Goal: Task Accomplishment & Management: Use online tool/utility

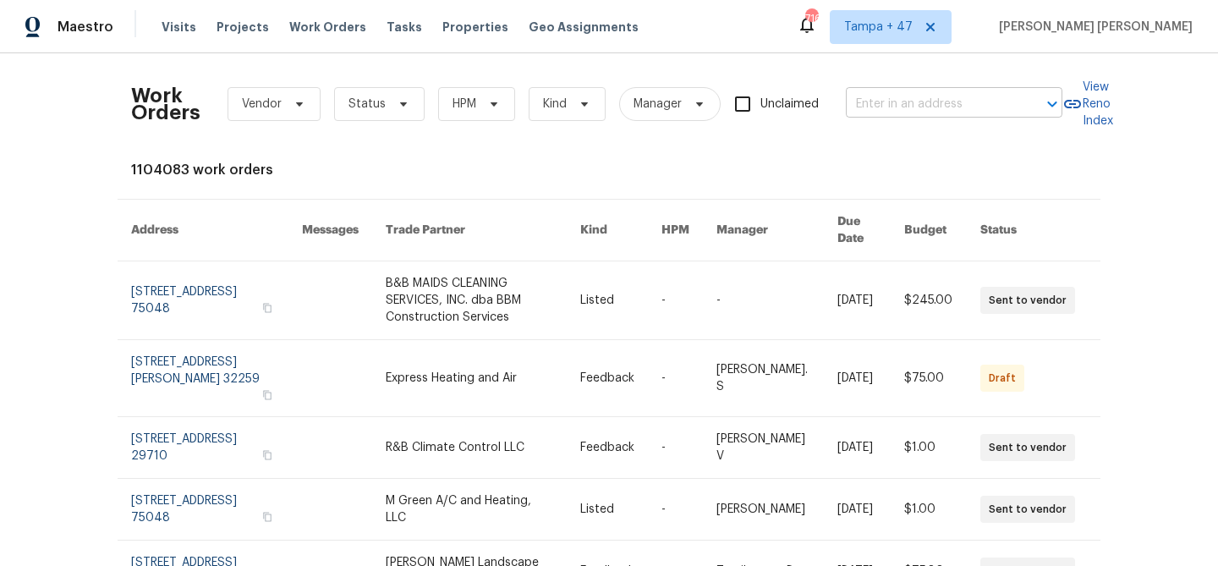
click at [888, 113] on input "text" at bounding box center [930, 104] width 169 height 26
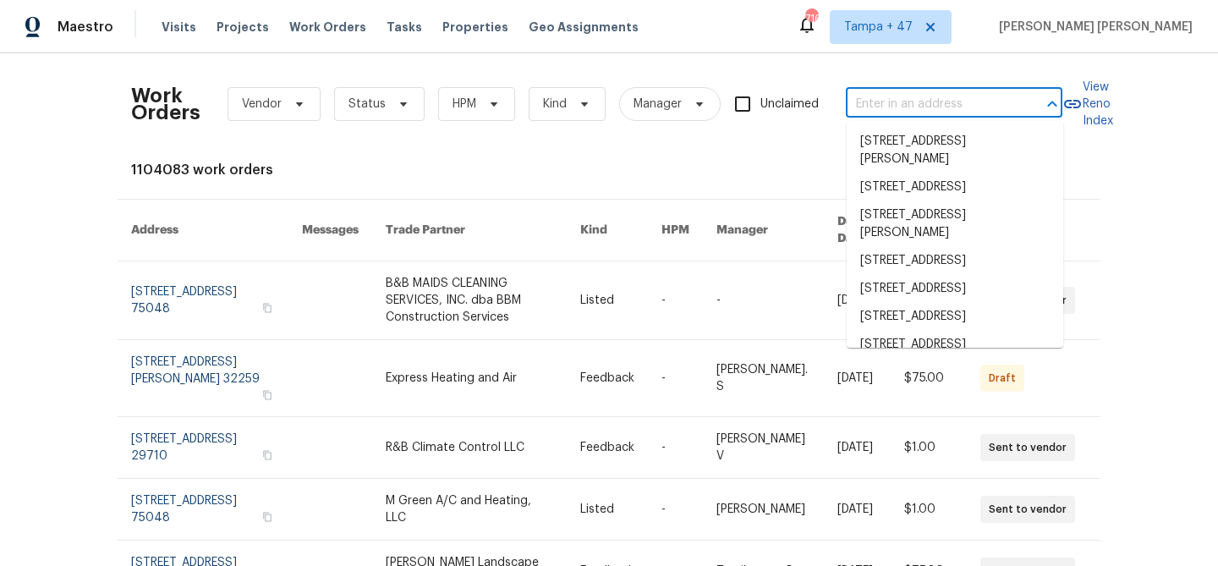
paste input "[STREET_ADDRESS]"
type input "[STREET_ADDRESS]"
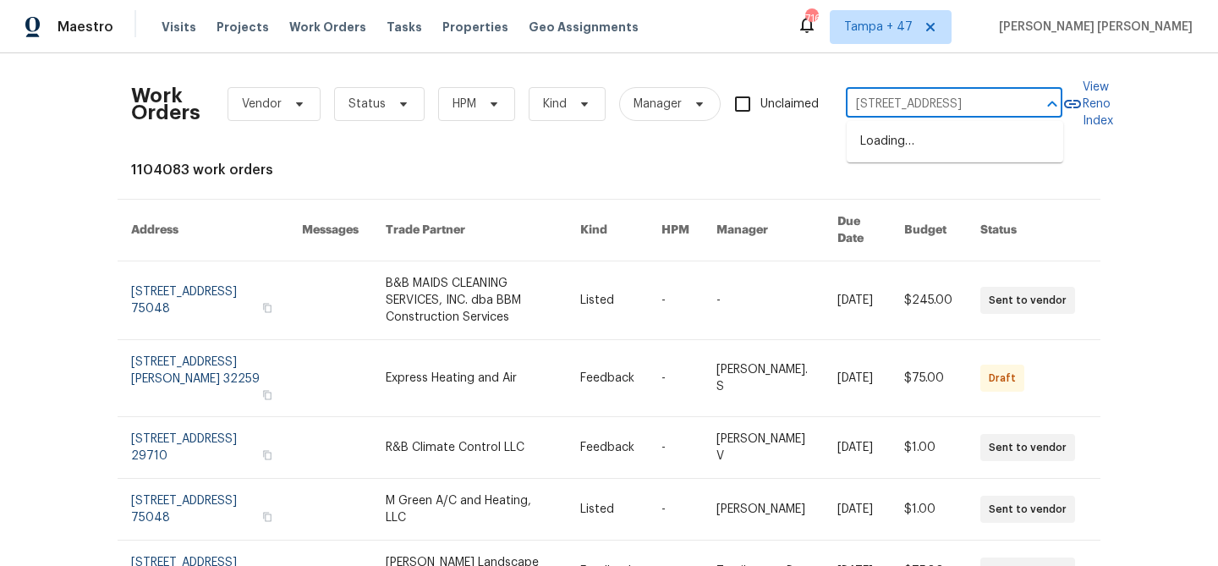
scroll to position [0, 38]
click at [904, 135] on li "[STREET_ADDRESS]" at bounding box center [955, 142] width 217 height 28
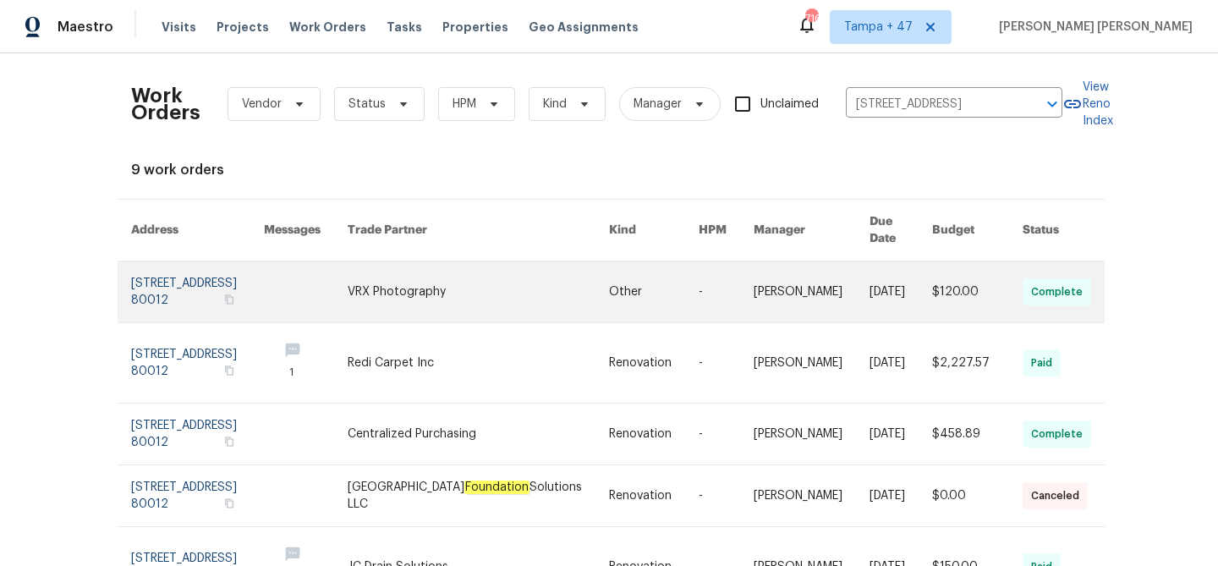
click at [870, 271] on link at bounding box center [901, 291] width 63 height 61
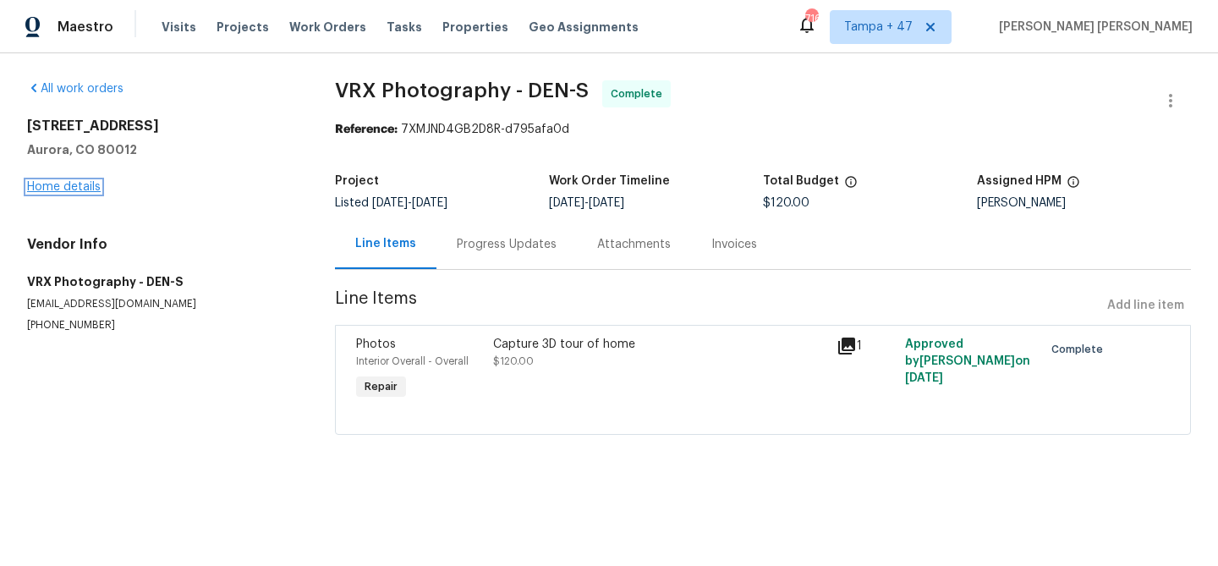
click at [64, 187] on link "Home details" at bounding box center [64, 187] width 74 height 12
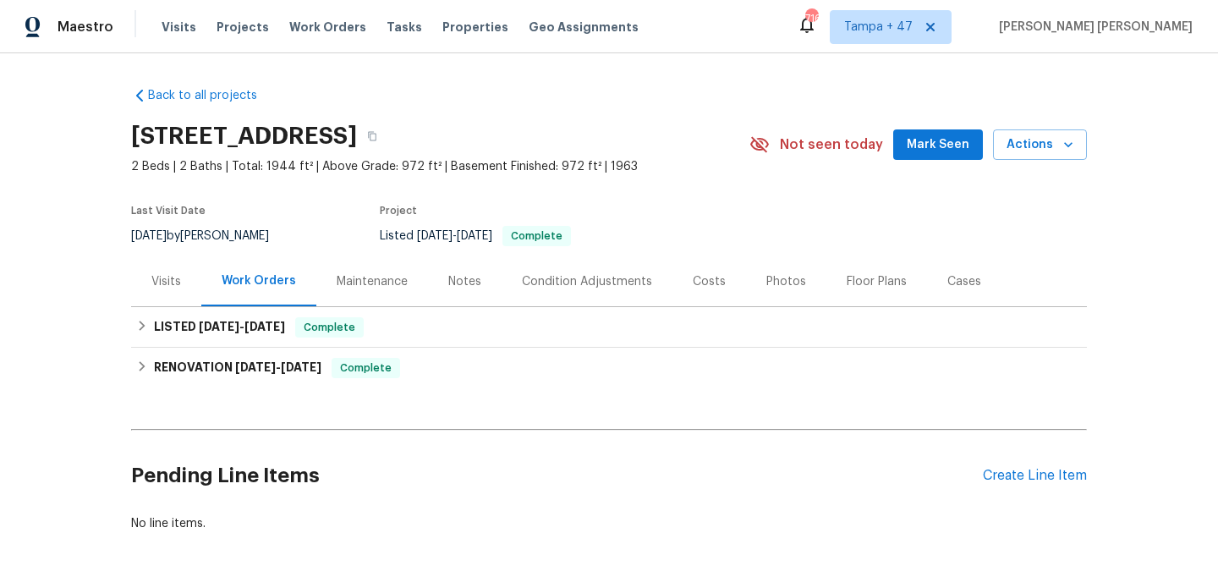
scroll to position [81, 0]
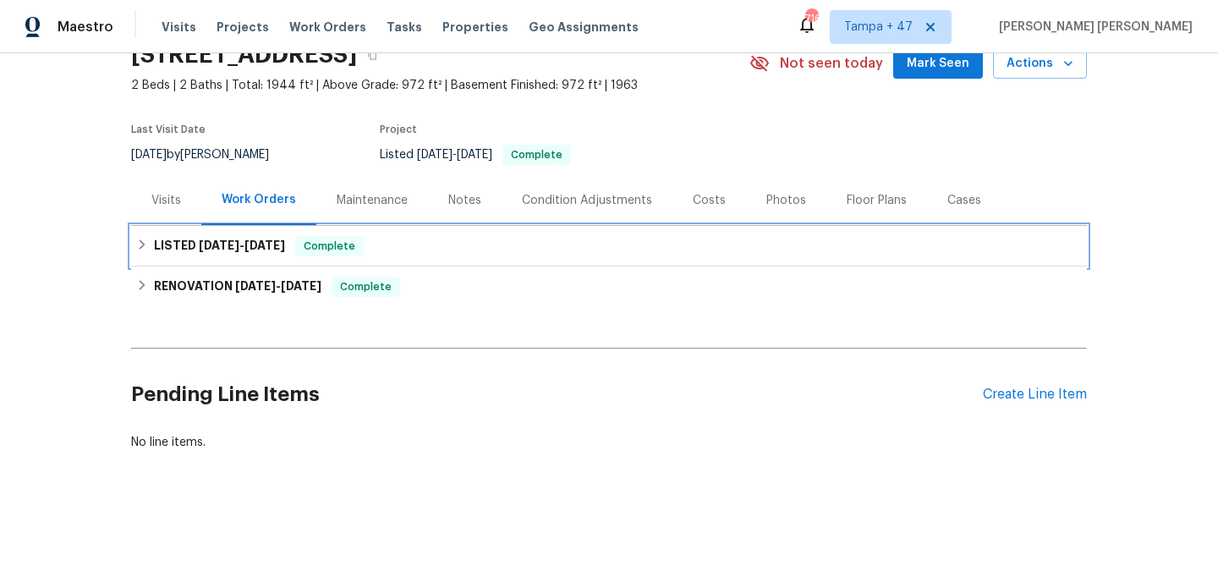
click at [344, 247] on span "Complete" at bounding box center [329, 246] width 65 height 17
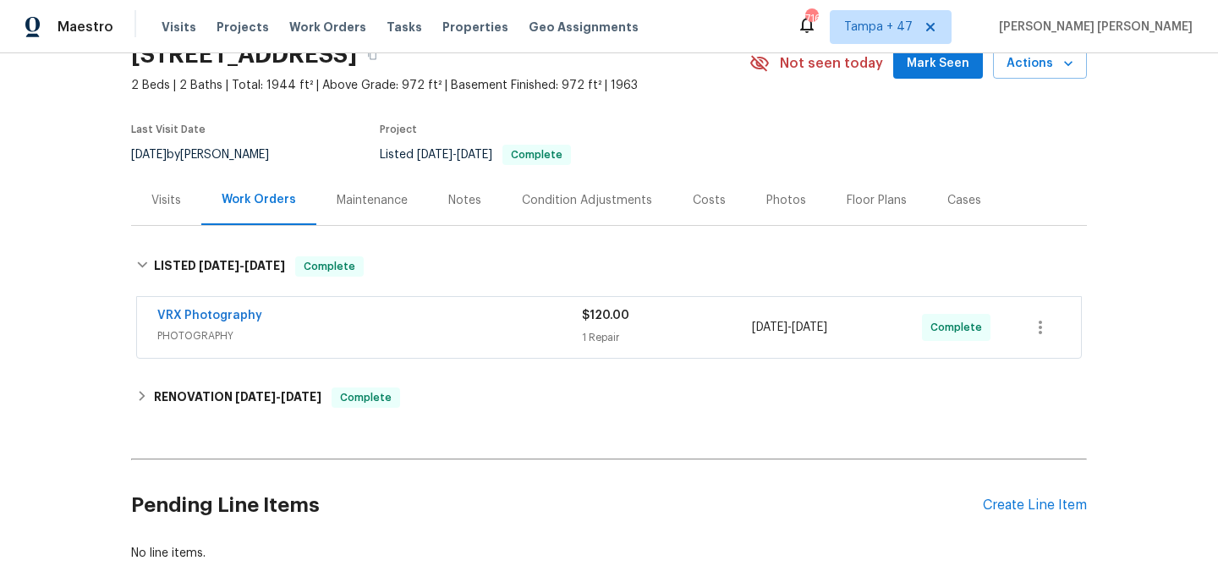
click at [441, 322] on div "VRX Photography" at bounding box center [369, 317] width 425 height 20
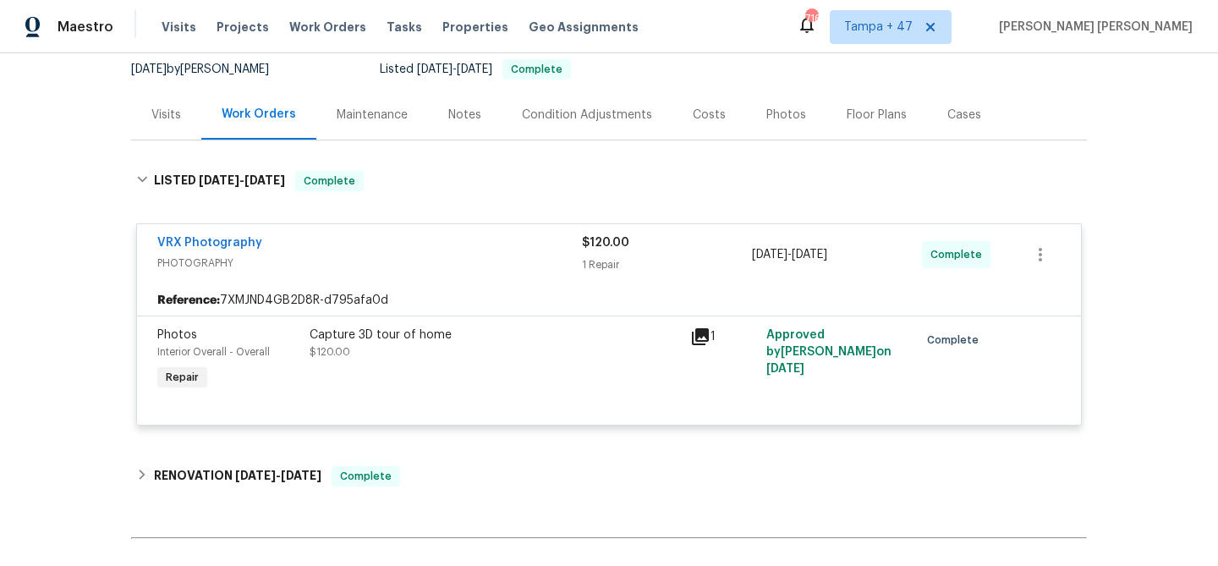
scroll to position [168, 0]
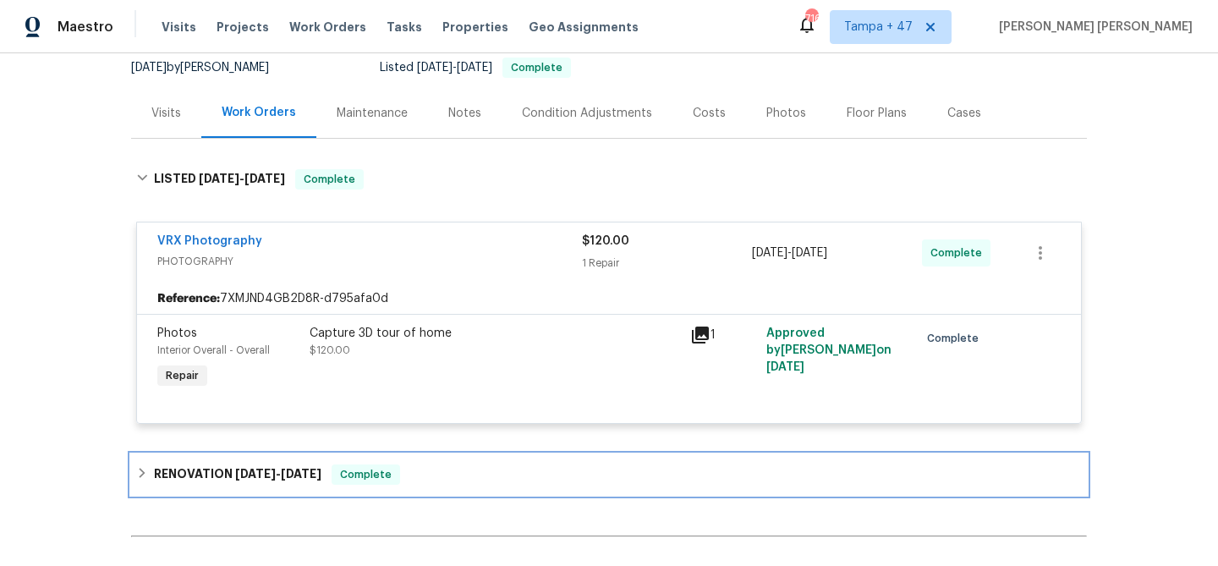
click at [362, 462] on div "RENOVATION [DATE] - [DATE] Complete" at bounding box center [609, 474] width 956 height 41
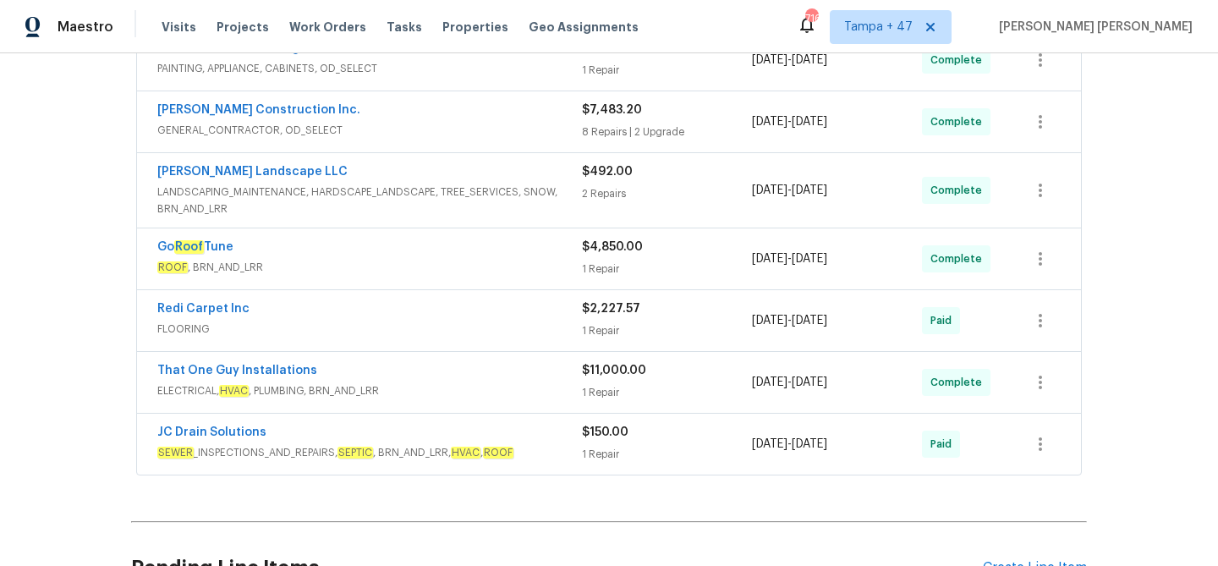
scroll to position [688, 0]
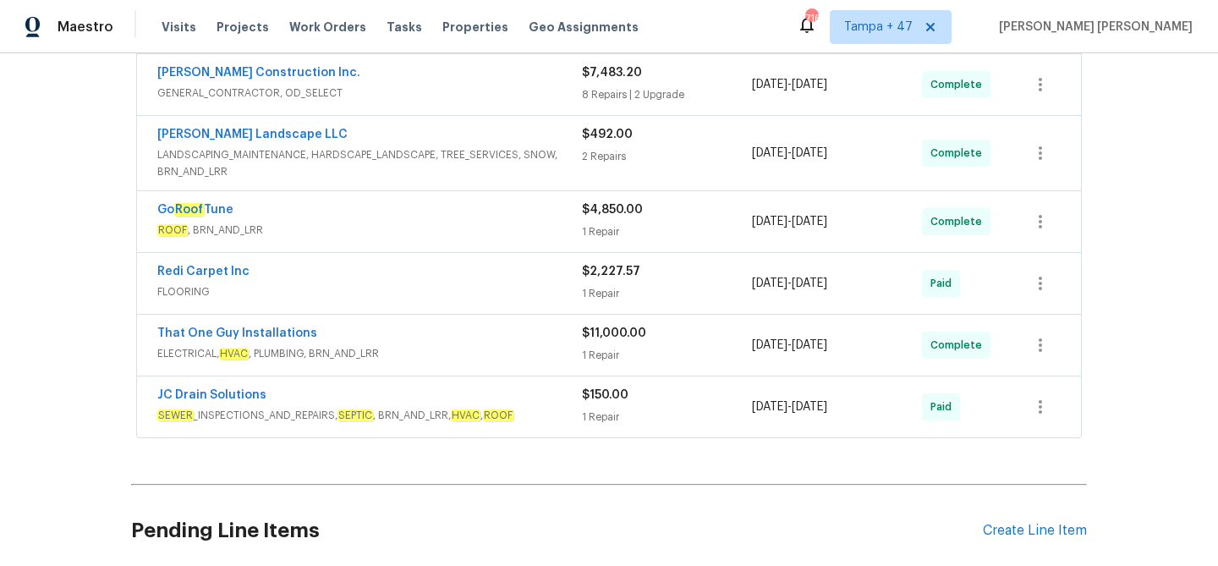
click at [419, 346] on span "ELECTRICAL, HVAC , PLUMBING, BRN_AND_LRR" at bounding box center [369, 353] width 425 height 17
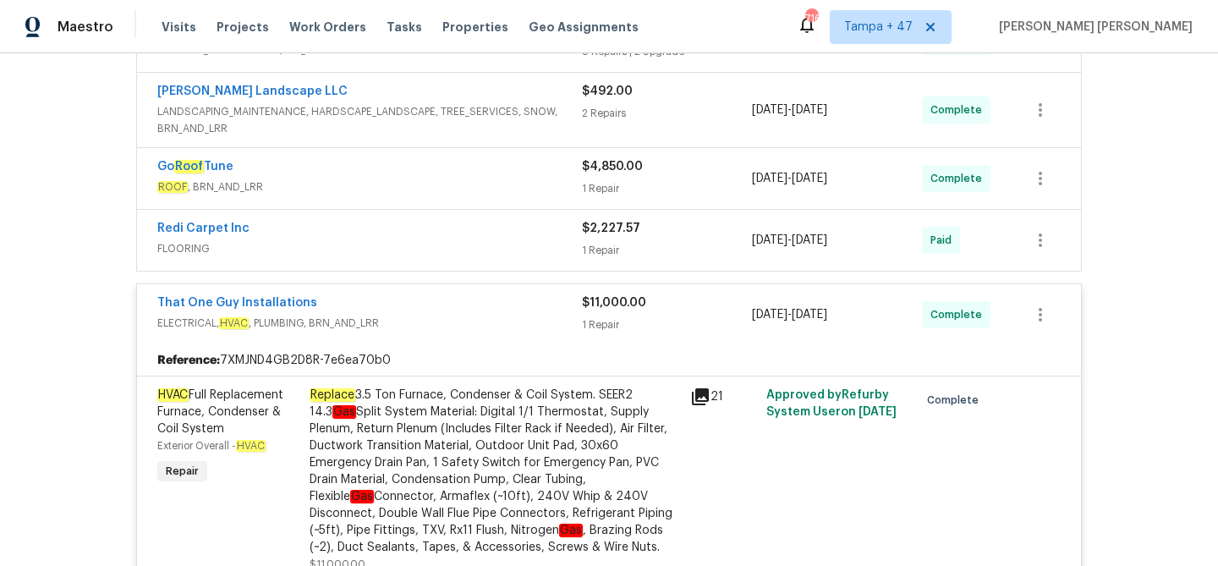
scroll to position [723, 0]
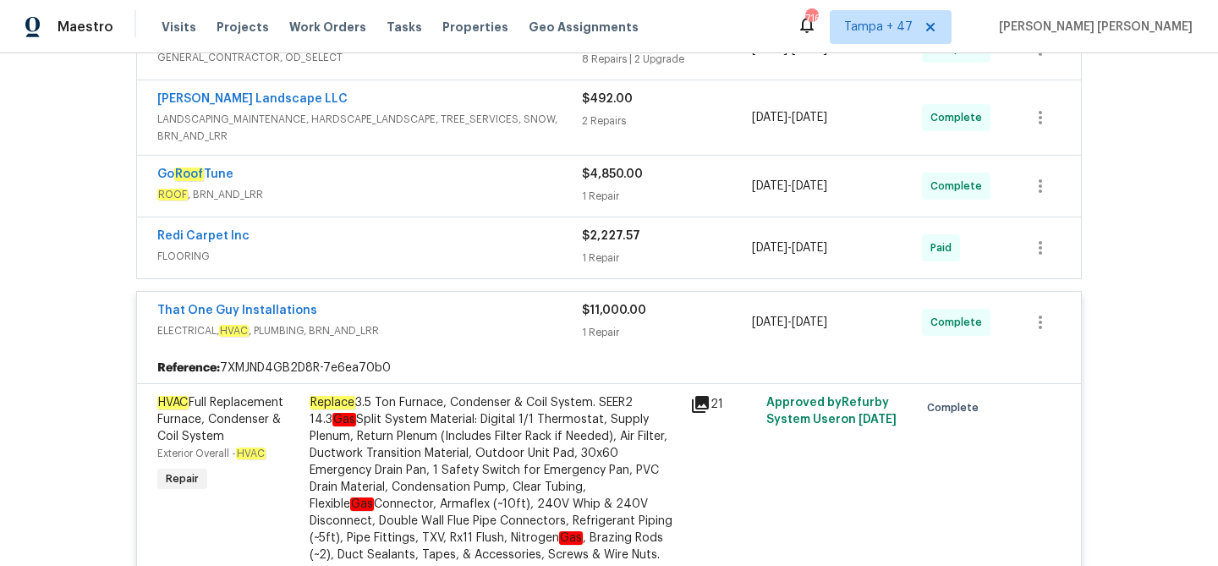
click at [451, 254] on span "FLOORING" at bounding box center [369, 256] width 425 height 17
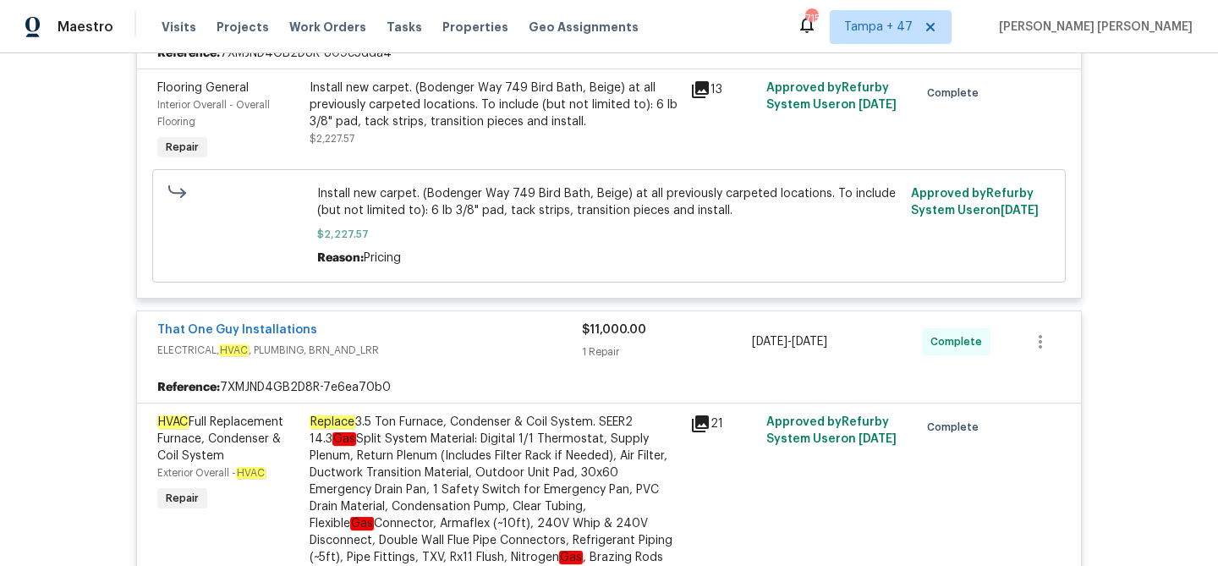
scroll to position [1133, 0]
